Goal: Book appointment/travel/reservation

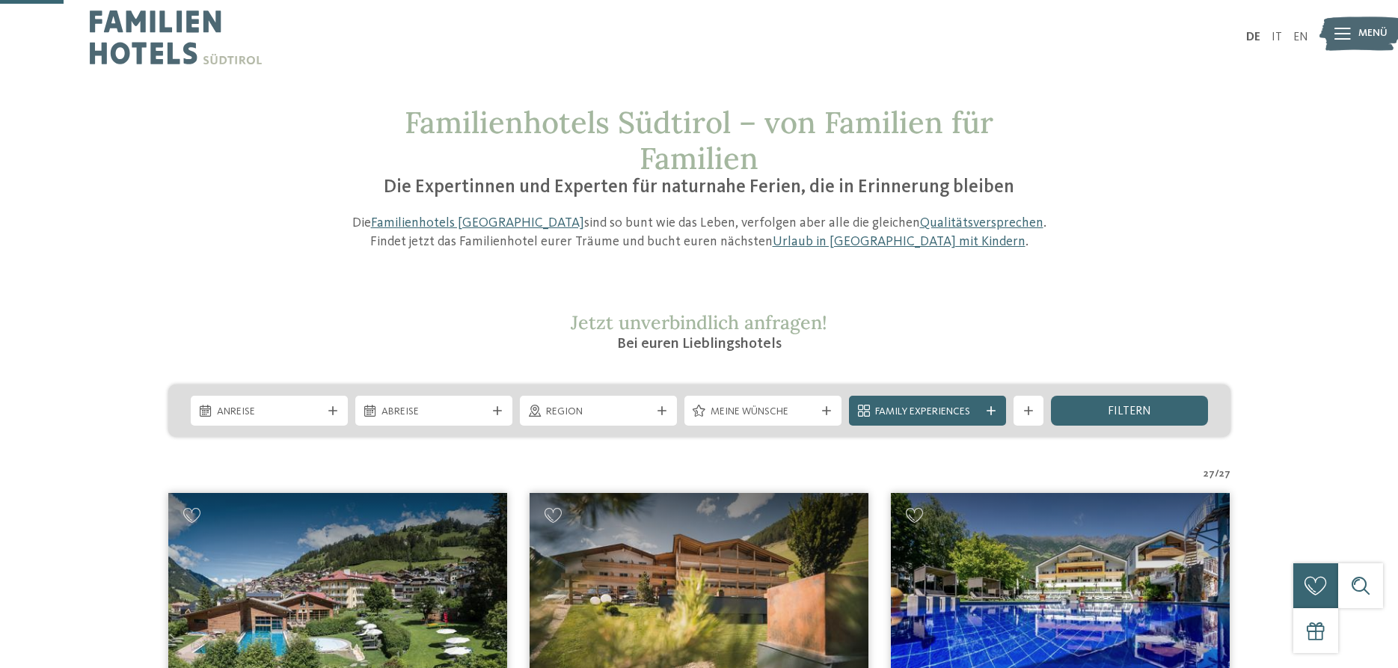
scroll to position [230, 0]
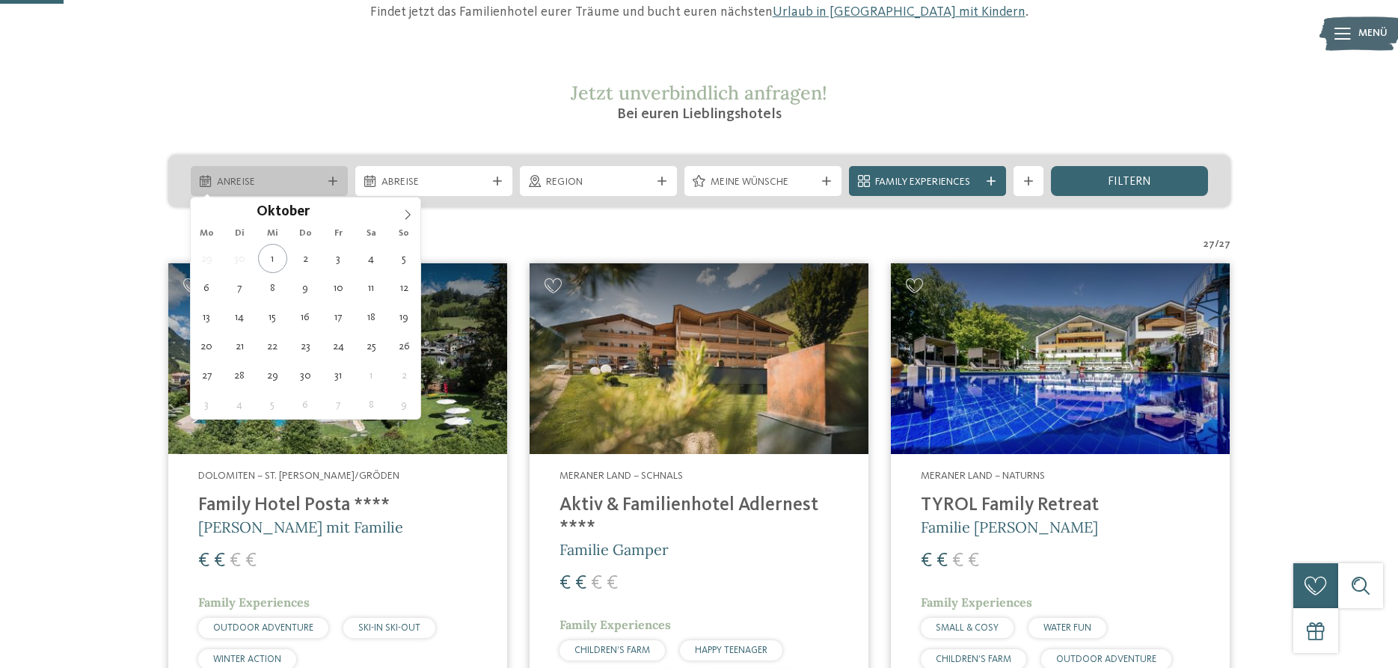
click at [239, 188] on span "Anreise" at bounding box center [269, 182] width 105 height 15
click at [407, 212] on icon at bounding box center [408, 214] width 10 height 10
click at [406, 215] on icon at bounding box center [408, 214] width 10 height 10
type input "****"
click at [406, 215] on icon at bounding box center [408, 214] width 10 height 10
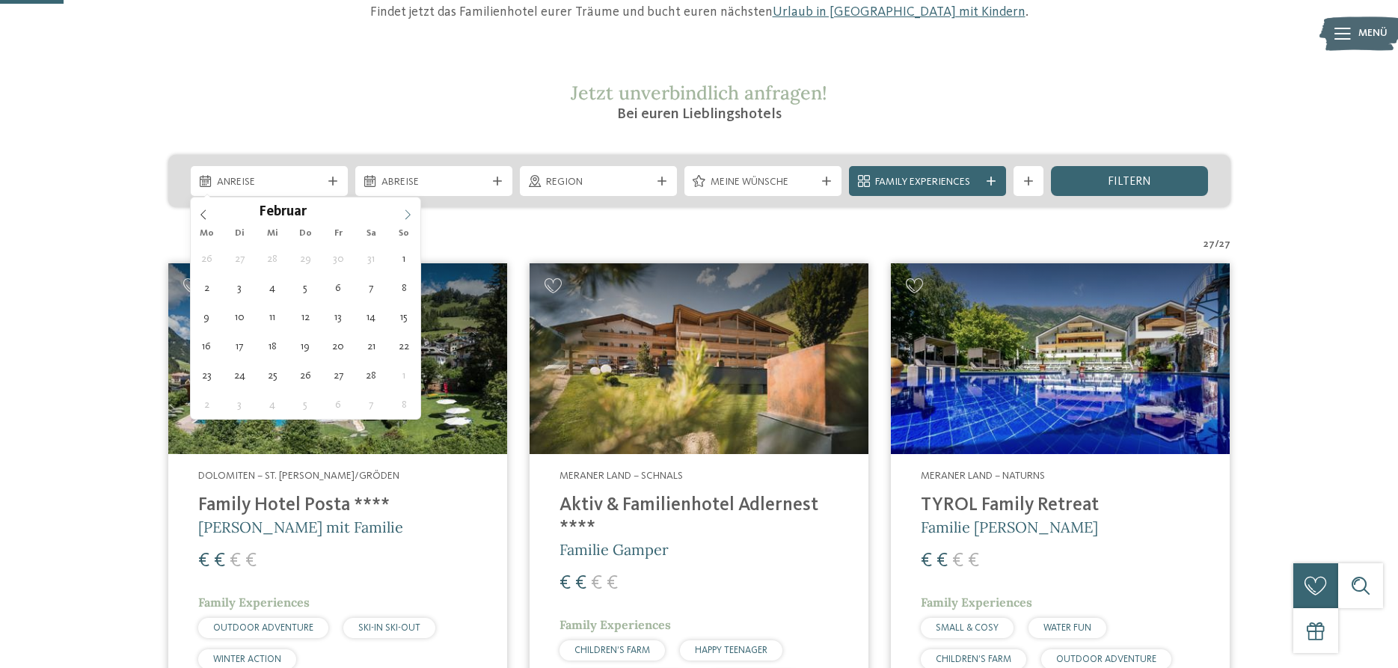
click at [406, 216] on icon at bounding box center [408, 214] width 10 height 10
type div "[DATE]"
type input "****"
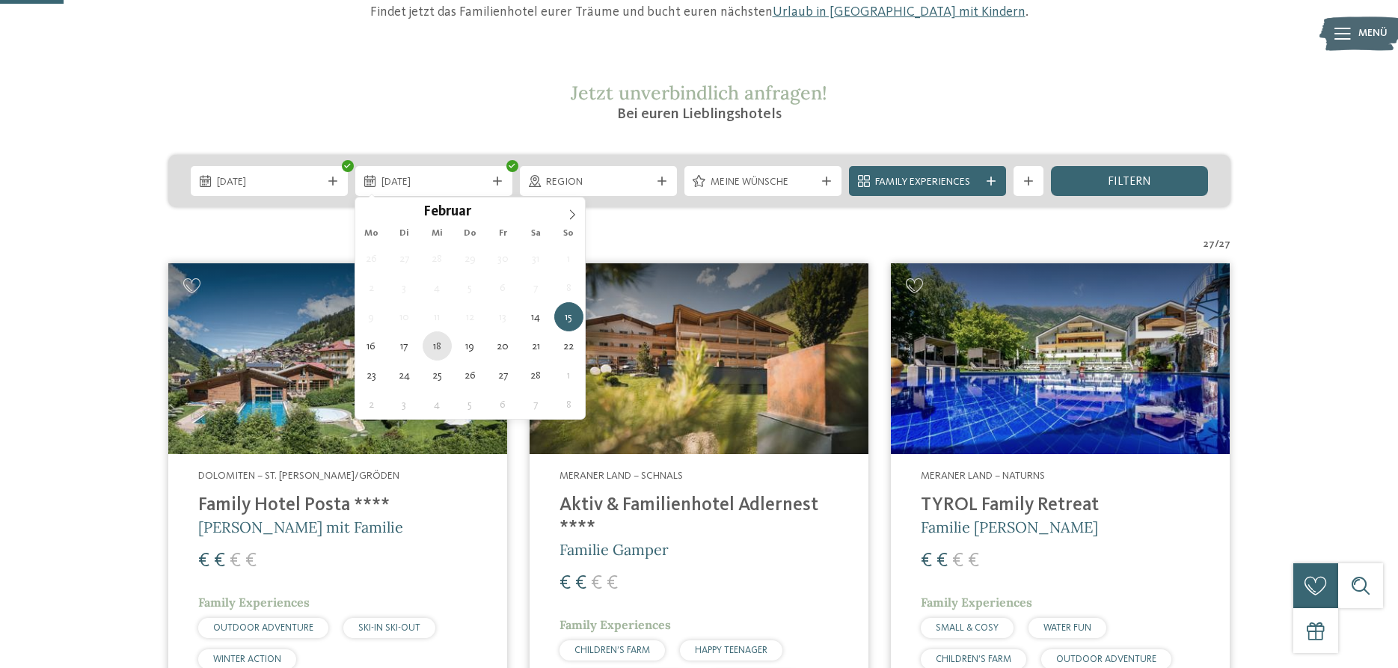
type div "[DATE]"
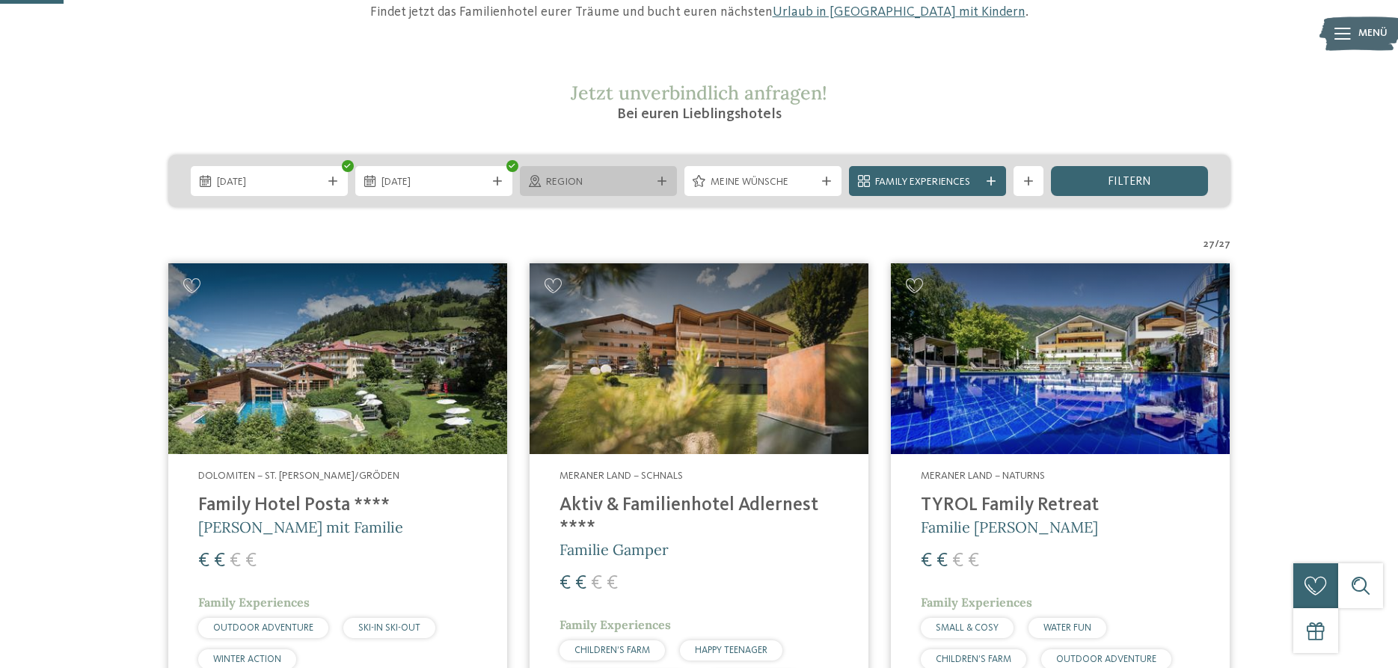
click at [620, 183] on span "Region" at bounding box center [598, 182] width 105 height 15
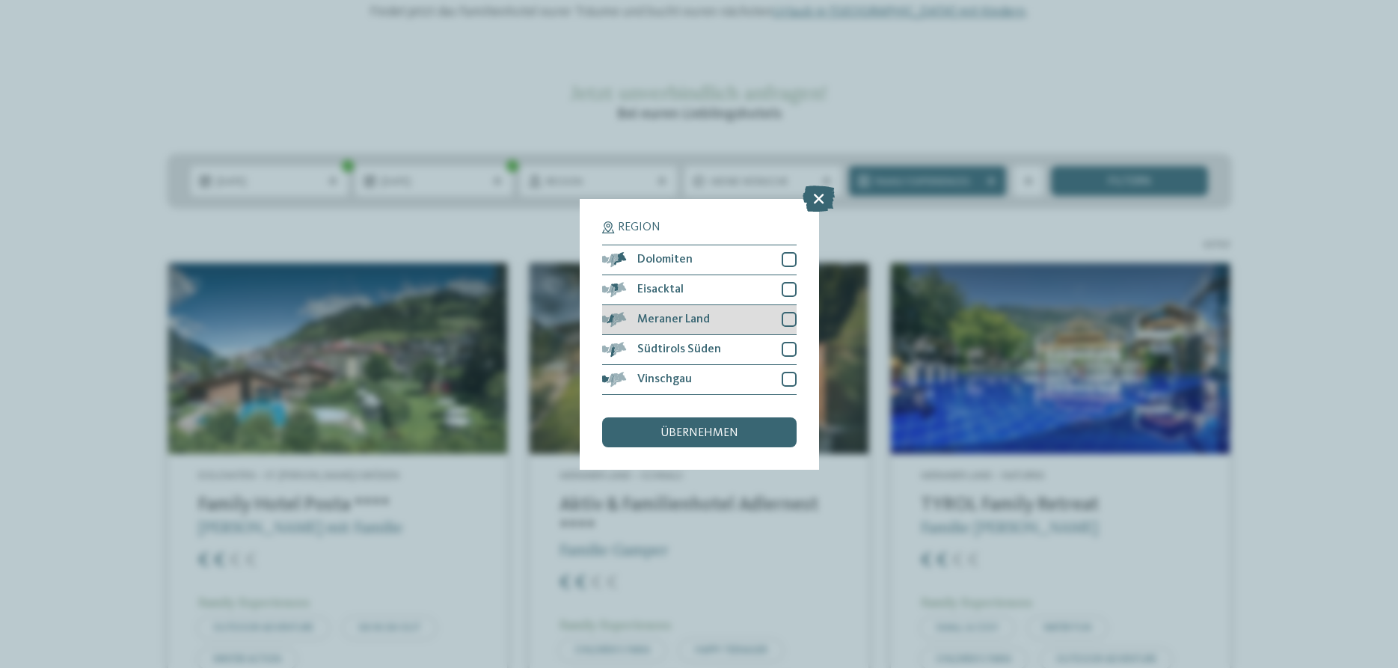
click at [789, 319] on div at bounding box center [789, 319] width 15 height 15
click at [691, 432] on span "übernehmen" at bounding box center [700, 433] width 78 height 12
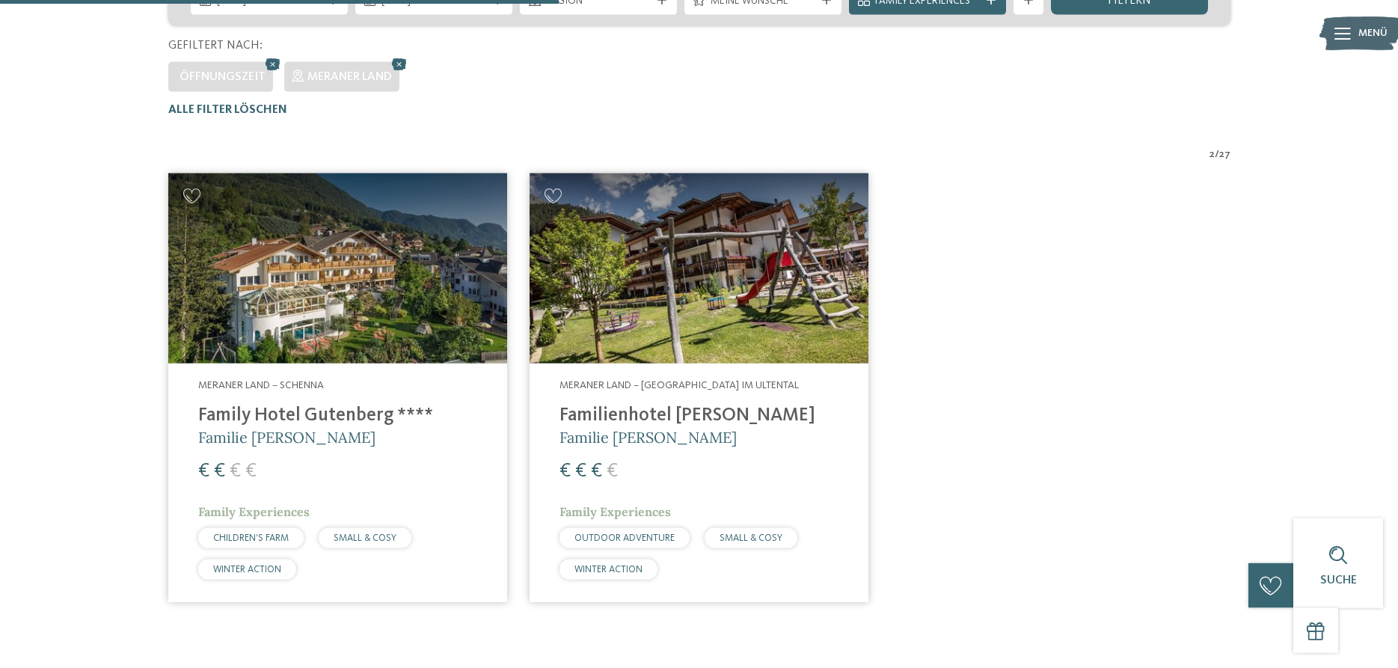
scroll to position [262, 0]
